Goal: Complete application form

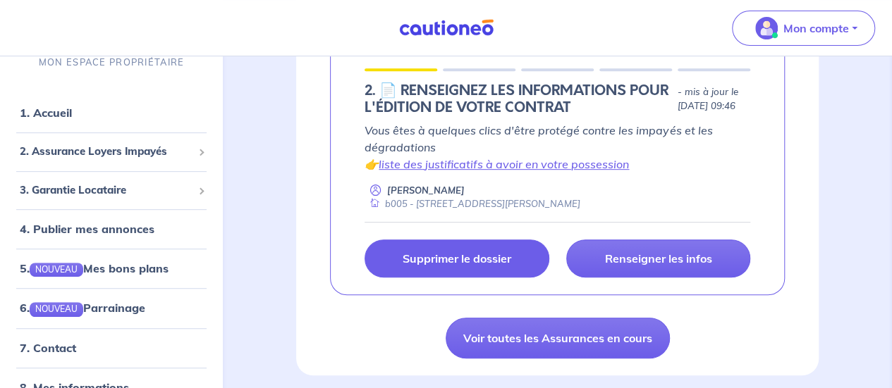
scroll to position [282, 0]
click at [517, 262] on link "Supprimer le dossier" at bounding box center [456, 259] width 184 height 38
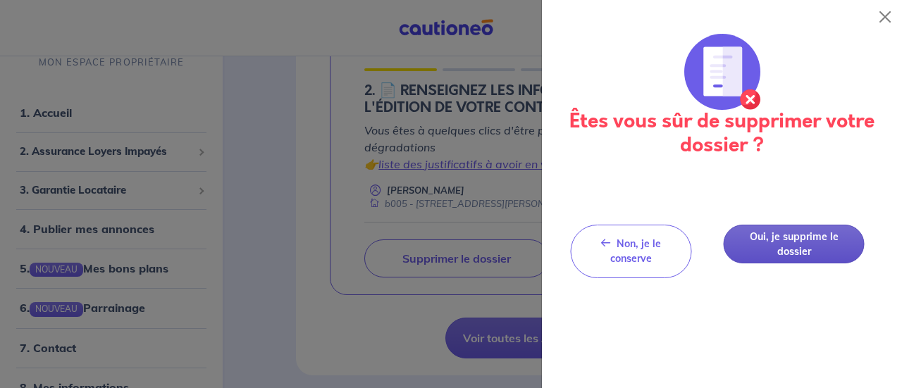
click at [804, 236] on button "Oui, je supprime le dossier" at bounding box center [794, 244] width 141 height 39
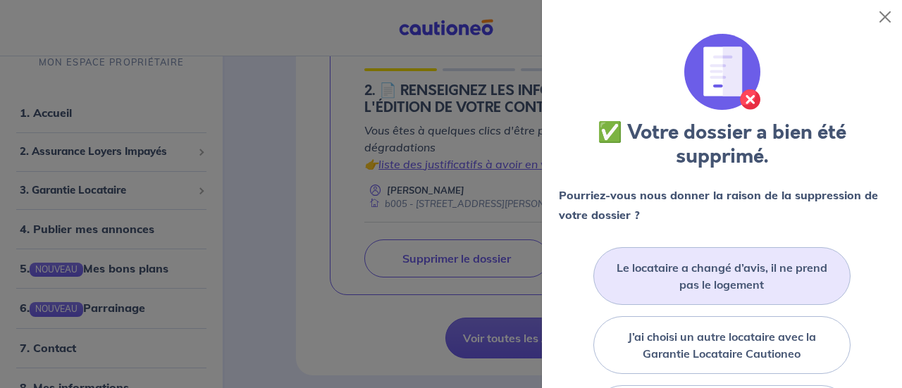
click at [745, 271] on label "Le locataire a changé d’avis, il ne prend pas le logement" at bounding box center [722, 276] width 223 height 34
click at [0, 0] on input "Le locataire a changé d’avis, il ne prend pas le logement" at bounding box center [0, 0] width 0 height 0
click at [720, 271] on label "Le locataire a changé d’avis, il ne prend pas le logement" at bounding box center [722, 276] width 223 height 34
click at [0, 0] on input "Le locataire a changé d’avis, il ne prend pas le logement" at bounding box center [0, 0] width 0 height 0
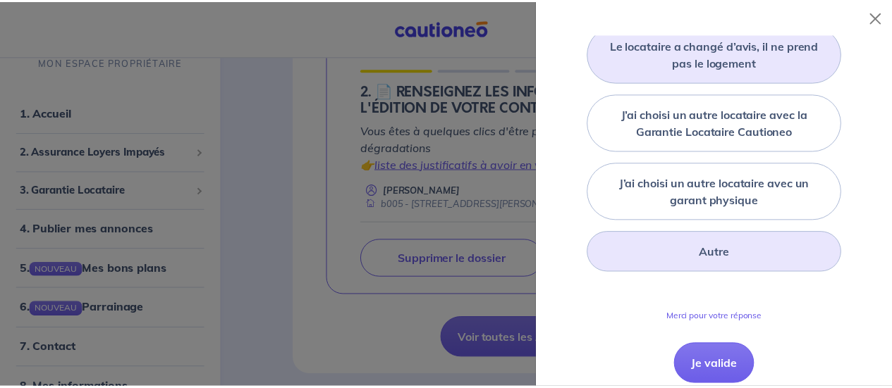
scroll to position [274, 0]
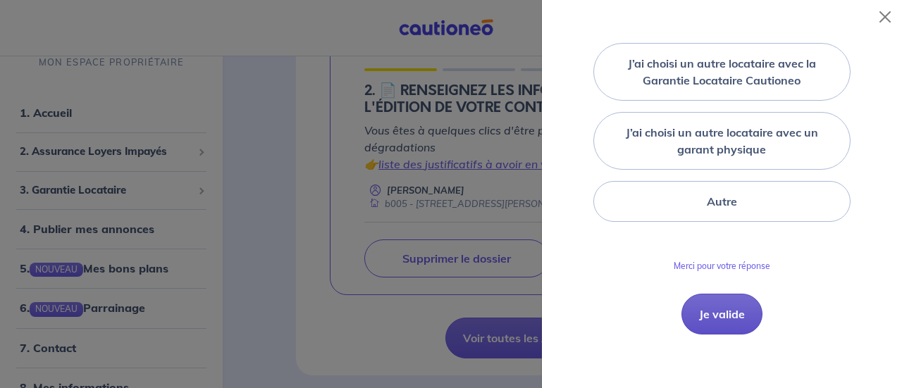
click at [708, 319] on button "Je valide" at bounding box center [722, 314] width 81 height 41
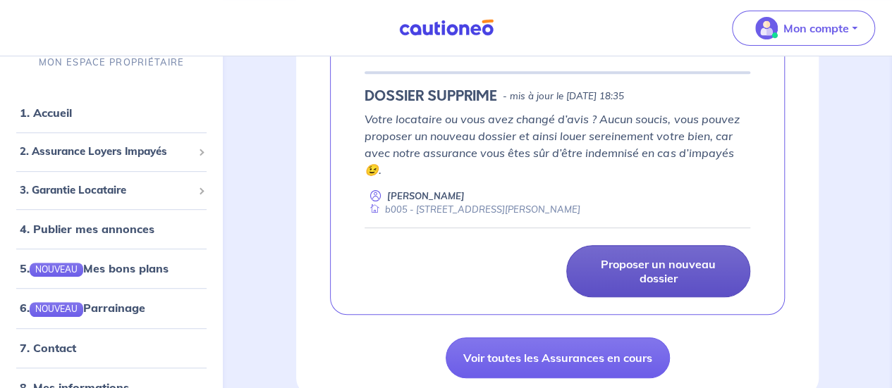
click at [657, 276] on p "Proposer un nouveau dossier" at bounding box center [658, 271] width 149 height 28
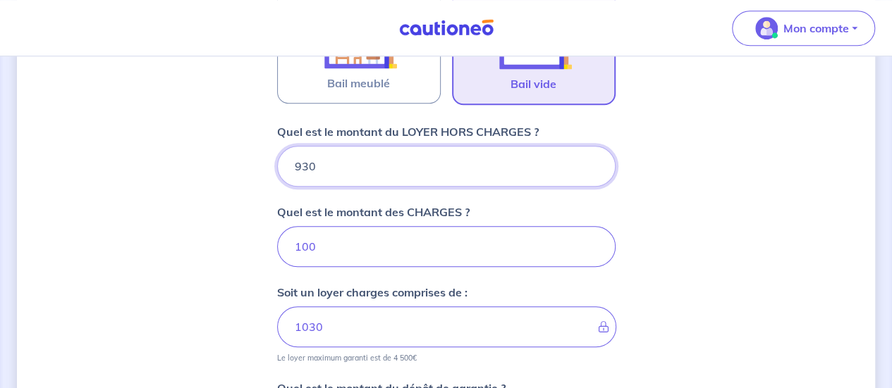
scroll to position [484, 0]
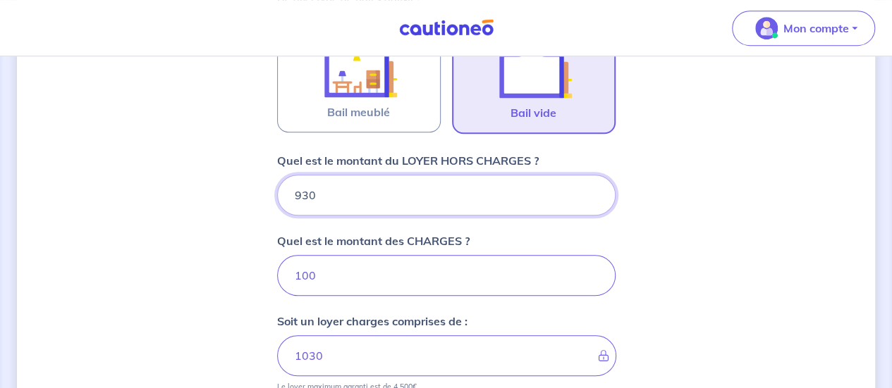
drag, startPoint x: 302, startPoint y: 194, endPoint x: 309, endPoint y: 197, distance: 7.6
click at [309, 197] on input "930" at bounding box center [446, 195] width 338 height 41
type input "950"
type input "1050"
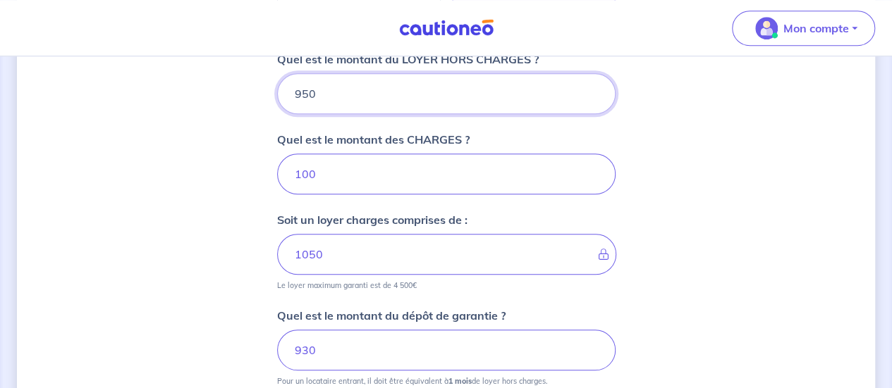
scroll to position [625, 0]
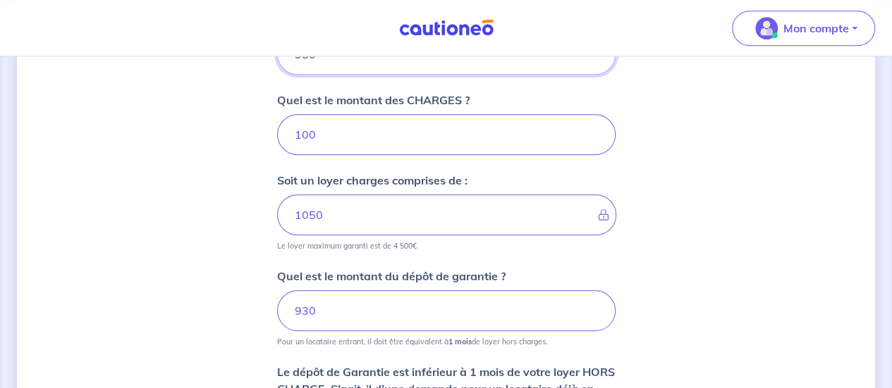
type input "950"
drag, startPoint x: 297, startPoint y: 314, endPoint x: 305, endPoint y: 314, distance: 7.8
click at [305, 314] on input "930" at bounding box center [446, 310] width 338 height 41
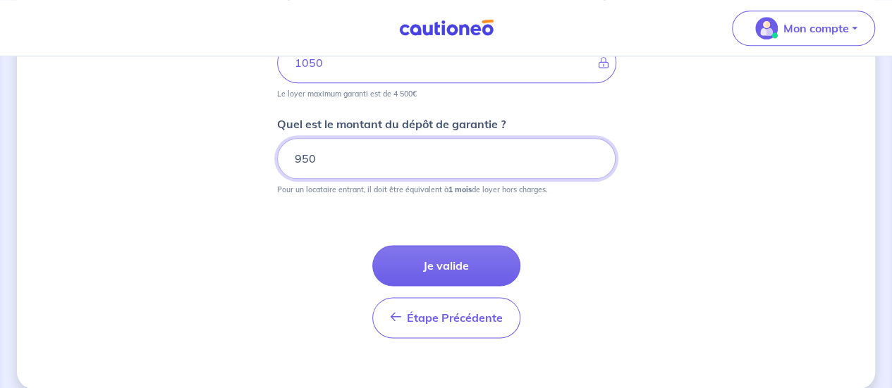
scroll to position [790, 0]
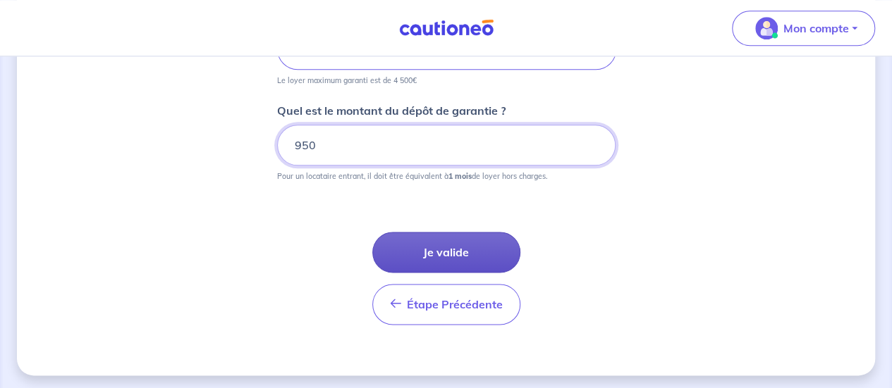
type input "950"
click at [438, 241] on button "Je valide" at bounding box center [446, 252] width 148 height 41
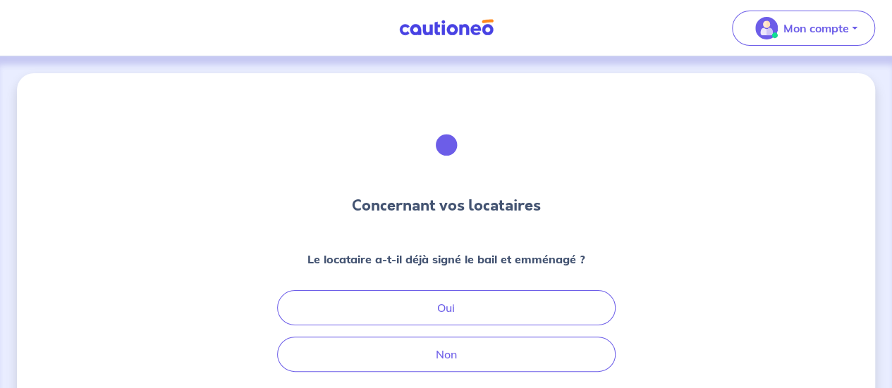
scroll to position [141, 0]
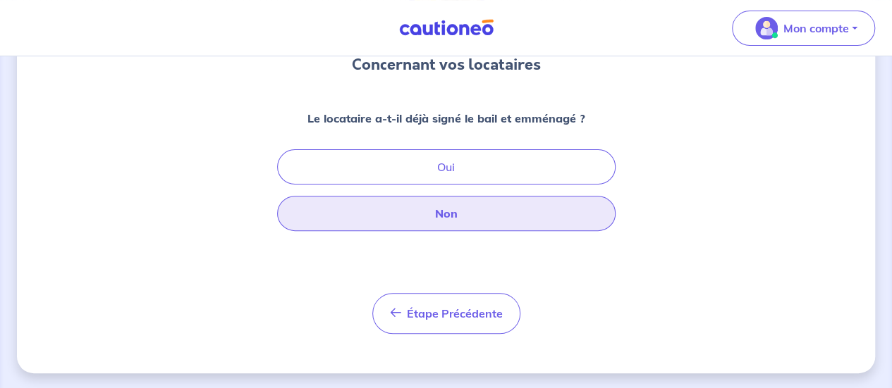
click at [456, 212] on button "Non" at bounding box center [446, 213] width 338 height 35
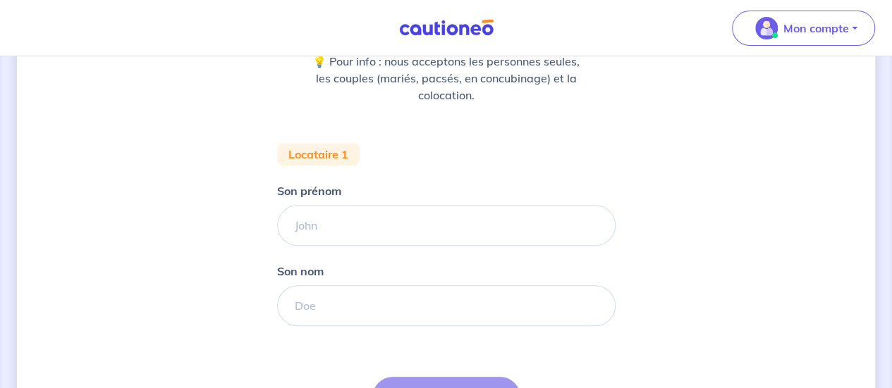
scroll to position [211, 0]
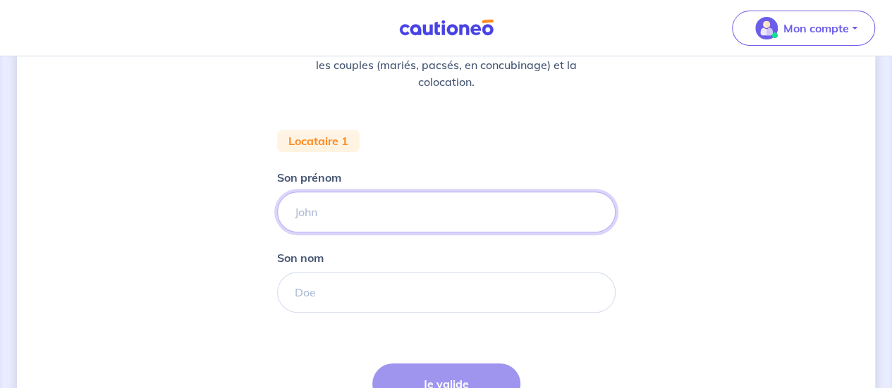
click at [374, 199] on input "Son prénom" at bounding box center [446, 212] width 338 height 41
type input "[PERSON_NAME]"
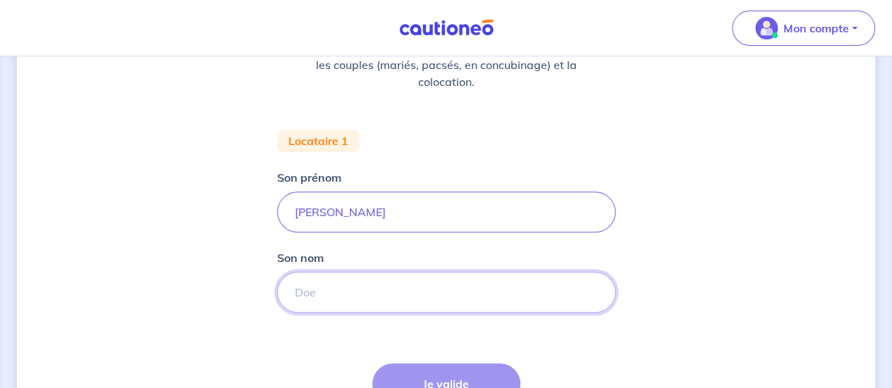
click at [478, 293] on input "Son nom" at bounding box center [446, 292] width 338 height 41
click at [403, 295] on input "Son nom" at bounding box center [446, 292] width 338 height 41
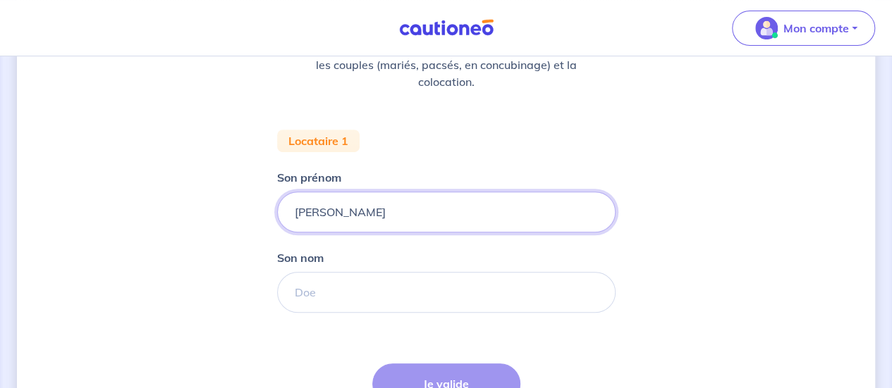
click at [412, 212] on input "[PERSON_NAME]" at bounding box center [446, 212] width 338 height 41
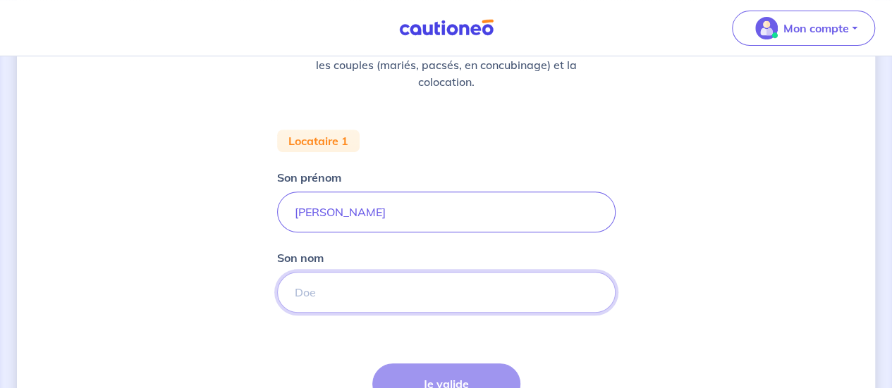
click at [334, 294] on input "Son nom" at bounding box center [446, 292] width 338 height 41
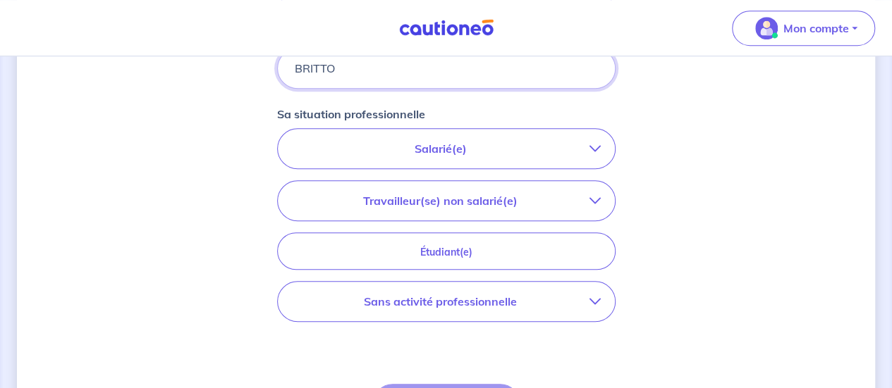
scroll to position [486, 0]
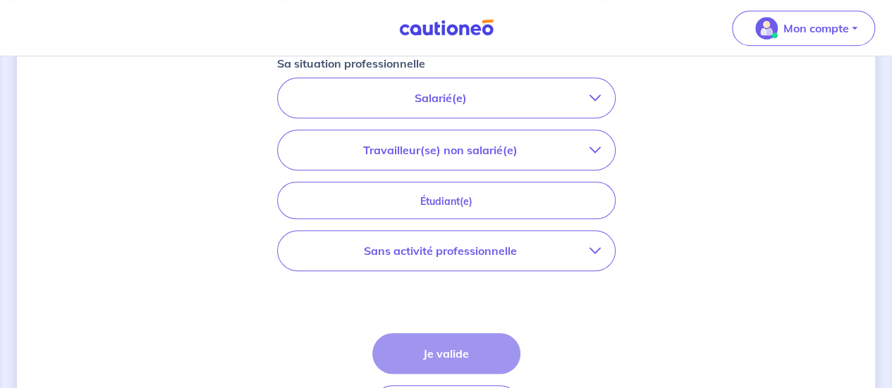
type input "BRITTO"
click at [432, 98] on p "Salarié(e)" at bounding box center [440, 98] width 297 height 17
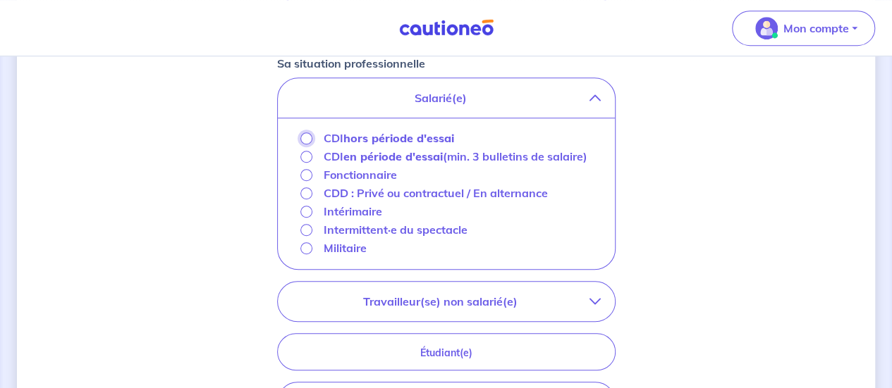
click at [306, 140] on input "CDI hors période d'essai" at bounding box center [306, 139] width 12 height 12
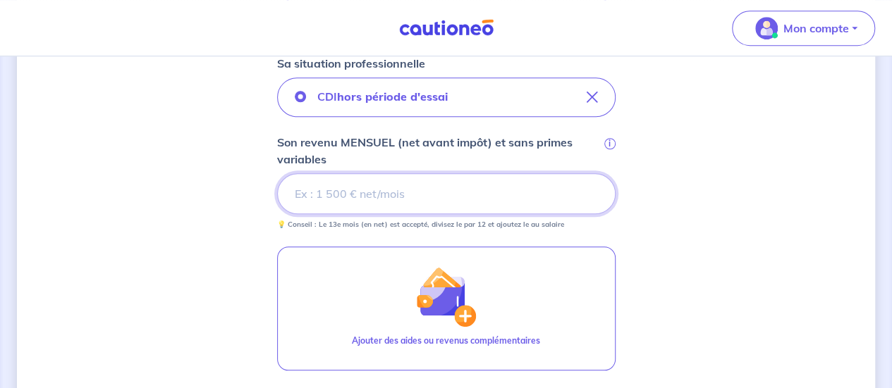
click at [345, 194] on input "Son revenu MENSUEL (net avant impôt) et sans primes variables i" at bounding box center [446, 193] width 338 height 41
click at [437, 199] on input "Son revenu MENSUEL (net avant impôt) et sans primes variables i" at bounding box center [446, 193] width 338 height 41
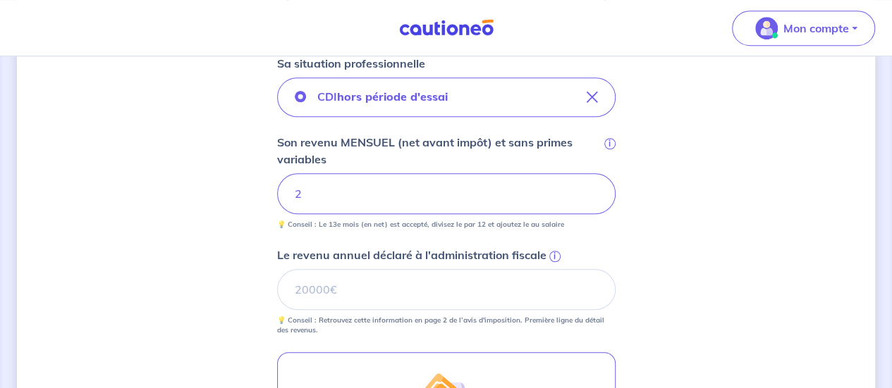
click at [437, 199] on input "2" at bounding box center [446, 193] width 338 height 41
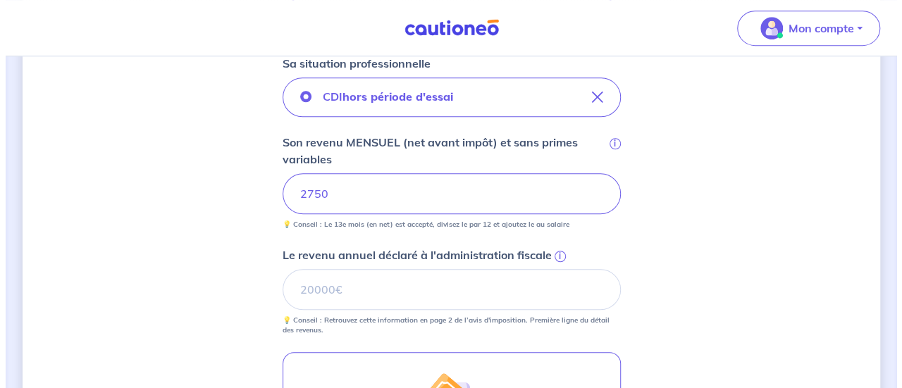
scroll to position [627, 0]
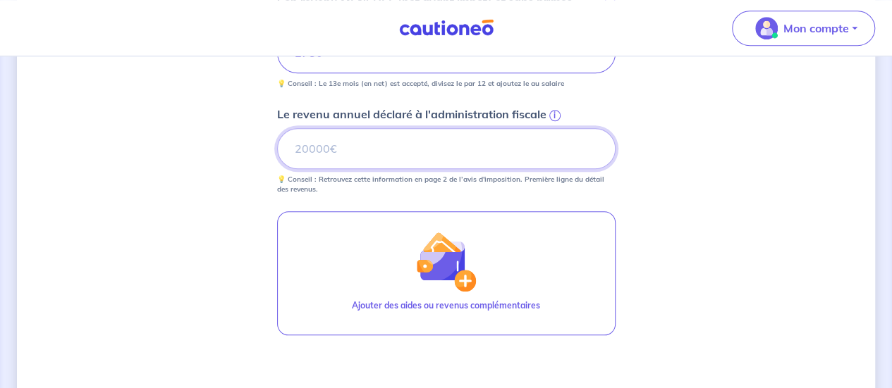
click at [420, 157] on input "Le revenu annuel déclaré à l'administration fiscale i" at bounding box center [446, 148] width 338 height 41
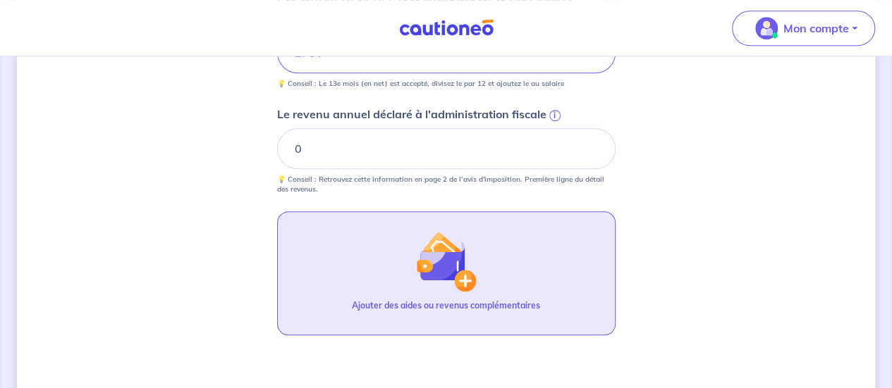
click at [395, 254] on button "Ajouter des aides ou revenus complémentaires" at bounding box center [446, 273] width 338 height 124
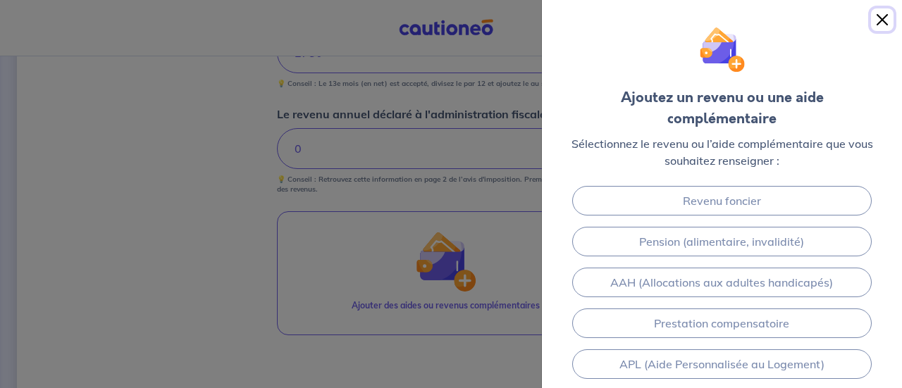
click at [885, 25] on button "Close" at bounding box center [882, 19] width 23 height 23
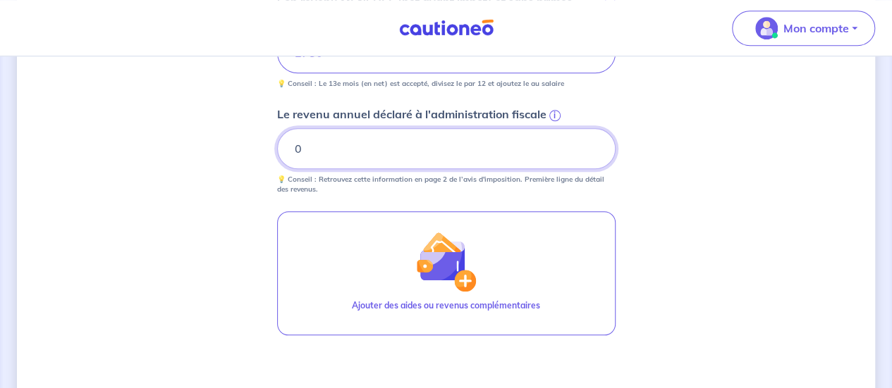
click at [462, 151] on input "0" at bounding box center [446, 148] width 338 height 41
click at [551, 111] on span "i" at bounding box center [554, 115] width 11 height 11
click at [551, 128] on input "0" at bounding box center [446, 148] width 338 height 41
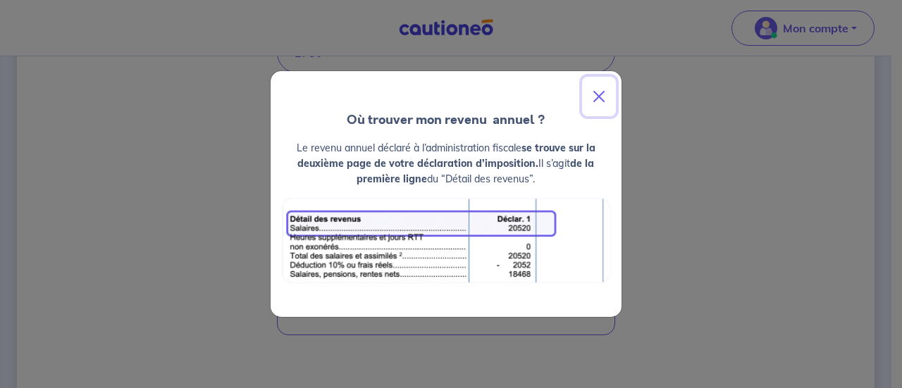
click at [598, 95] on button "Close" at bounding box center [599, 96] width 34 height 39
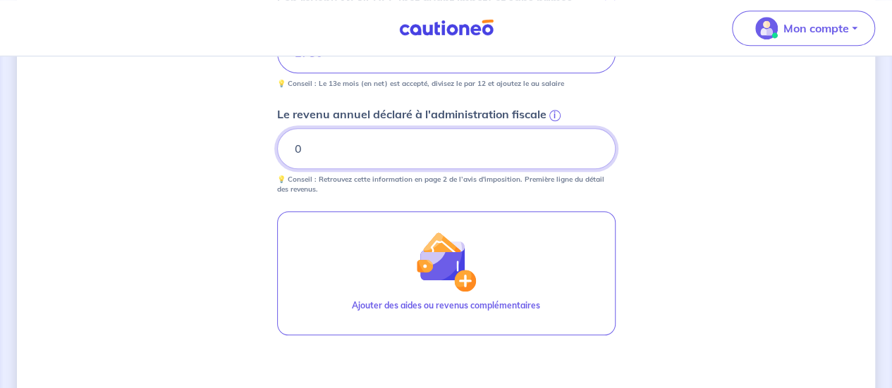
click at [458, 142] on input "0" at bounding box center [446, 148] width 338 height 41
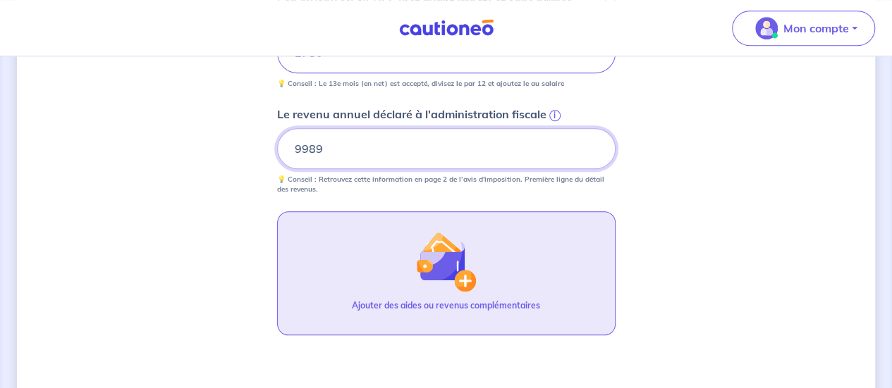
type input "9989"
click at [462, 269] on img "button" at bounding box center [445, 261] width 61 height 61
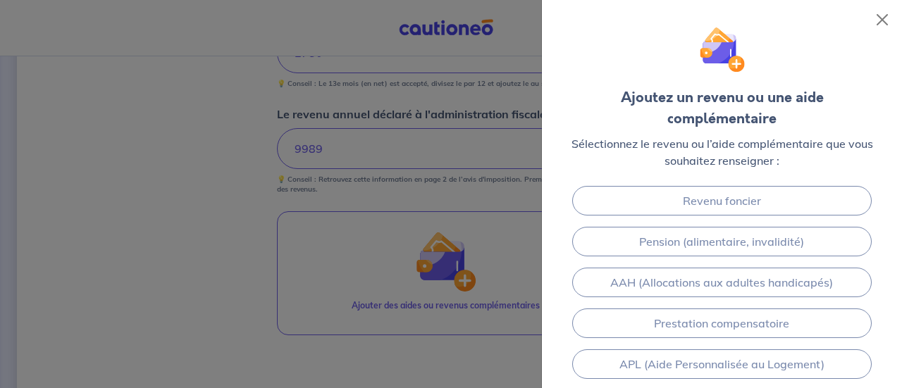
scroll to position [141, 0]
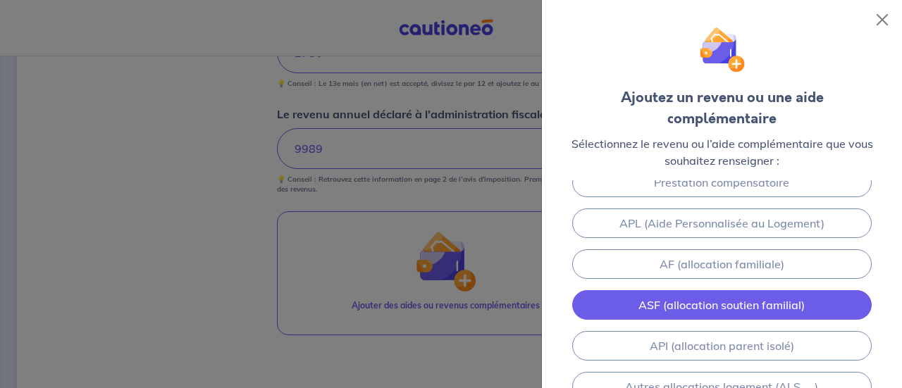
click at [664, 290] on link "ASF (allocation soutien familial)" at bounding box center [722, 305] width 300 height 30
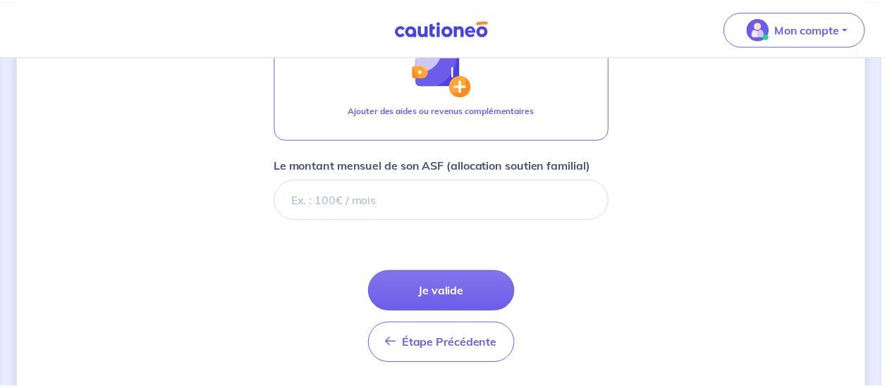
scroll to position [862, 0]
